Goal: Information Seeking & Learning: Learn about a topic

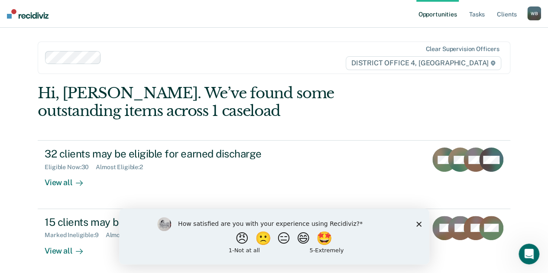
click at [419, 227] on div "How satisfied are you with your experience using Recidiviz? 😠 🙁 😑 😄 🤩 1 - Not a…" at bounding box center [274, 236] width 310 height 56
click at [478, 12] on link "Tasks" at bounding box center [477, 14] width 19 height 28
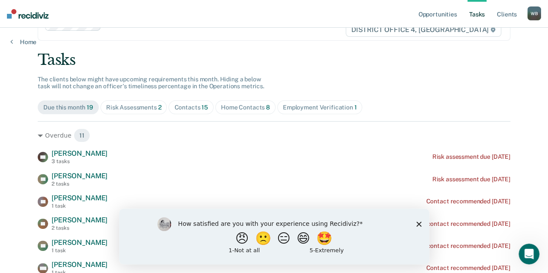
scroll to position [34, 0]
click at [257, 105] on div "Home Contacts 8" at bounding box center [245, 107] width 49 height 7
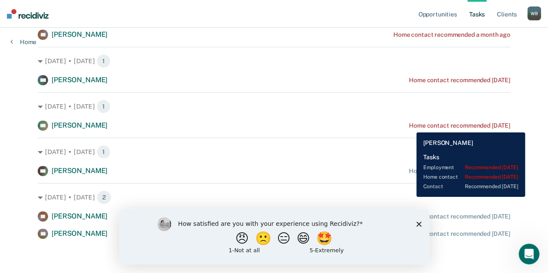
scroll to position [0, 0]
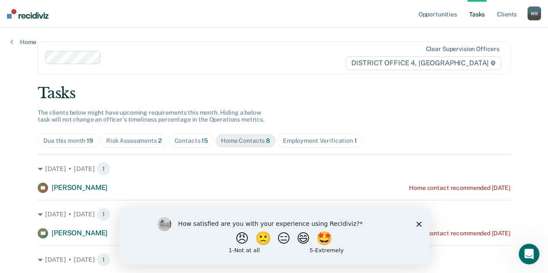
click at [180, 142] on div "Contacts 15" at bounding box center [191, 140] width 34 height 7
click at [122, 143] on div "Risk Assessments 2" at bounding box center [133, 140] width 55 height 7
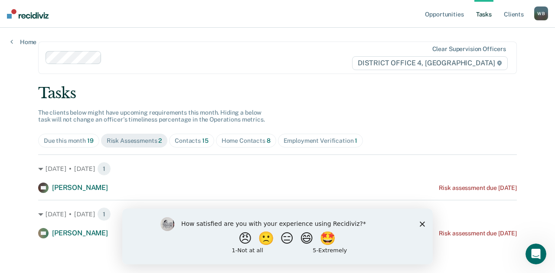
click at [59, 144] on span "Due this month 19" at bounding box center [68, 141] width 61 height 14
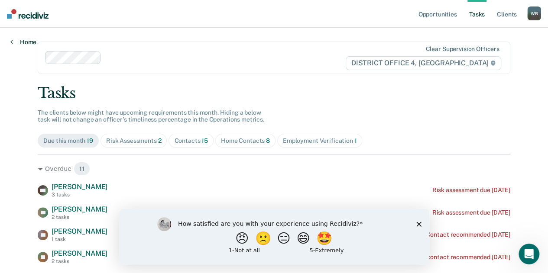
click at [23, 42] on link "Home" at bounding box center [23, 42] width 26 height 8
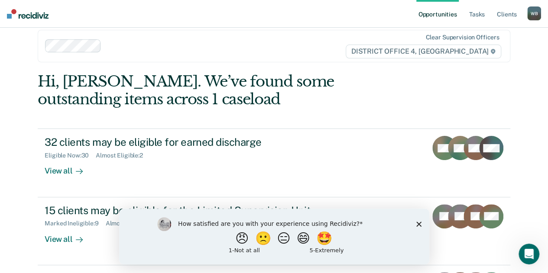
scroll to position [6, 0]
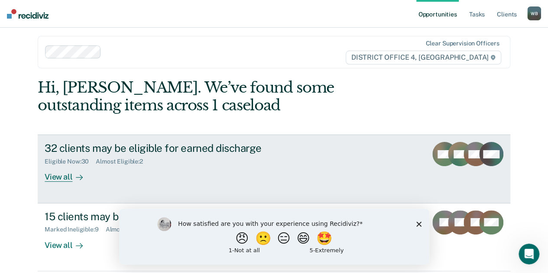
click at [57, 175] on div "View all" at bounding box center [69, 174] width 49 height 17
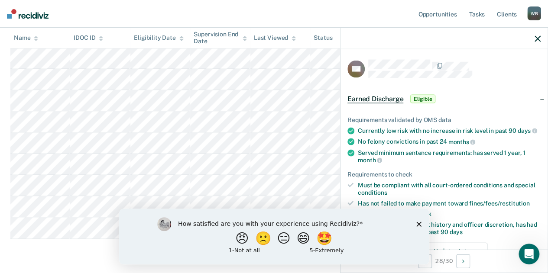
scroll to position [587, 0]
click at [537, 39] on icon "button" at bounding box center [538, 39] width 6 height 6
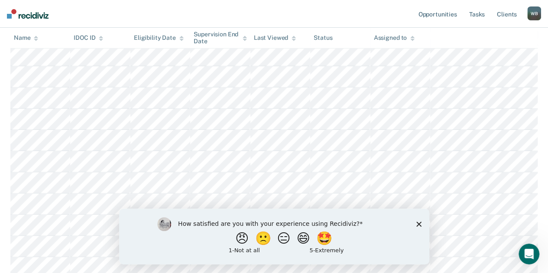
scroll to position [461, 0]
click at [418, 222] on icon "Close survey" at bounding box center [418, 223] width 5 height 5
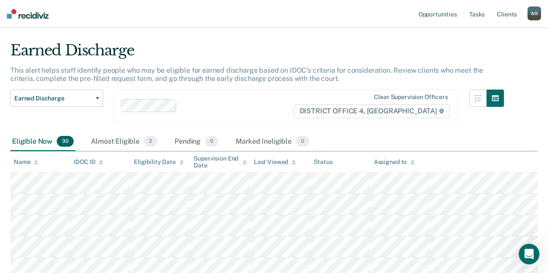
scroll to position [0, 0]
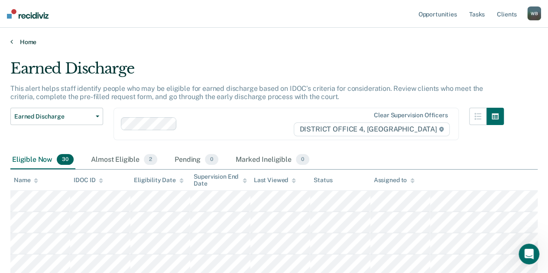
click at [35, 42] on link "Home" at bounding box center [273, 42] width 527 height 8
